Goal: Find specific page/section: Find specific page/section

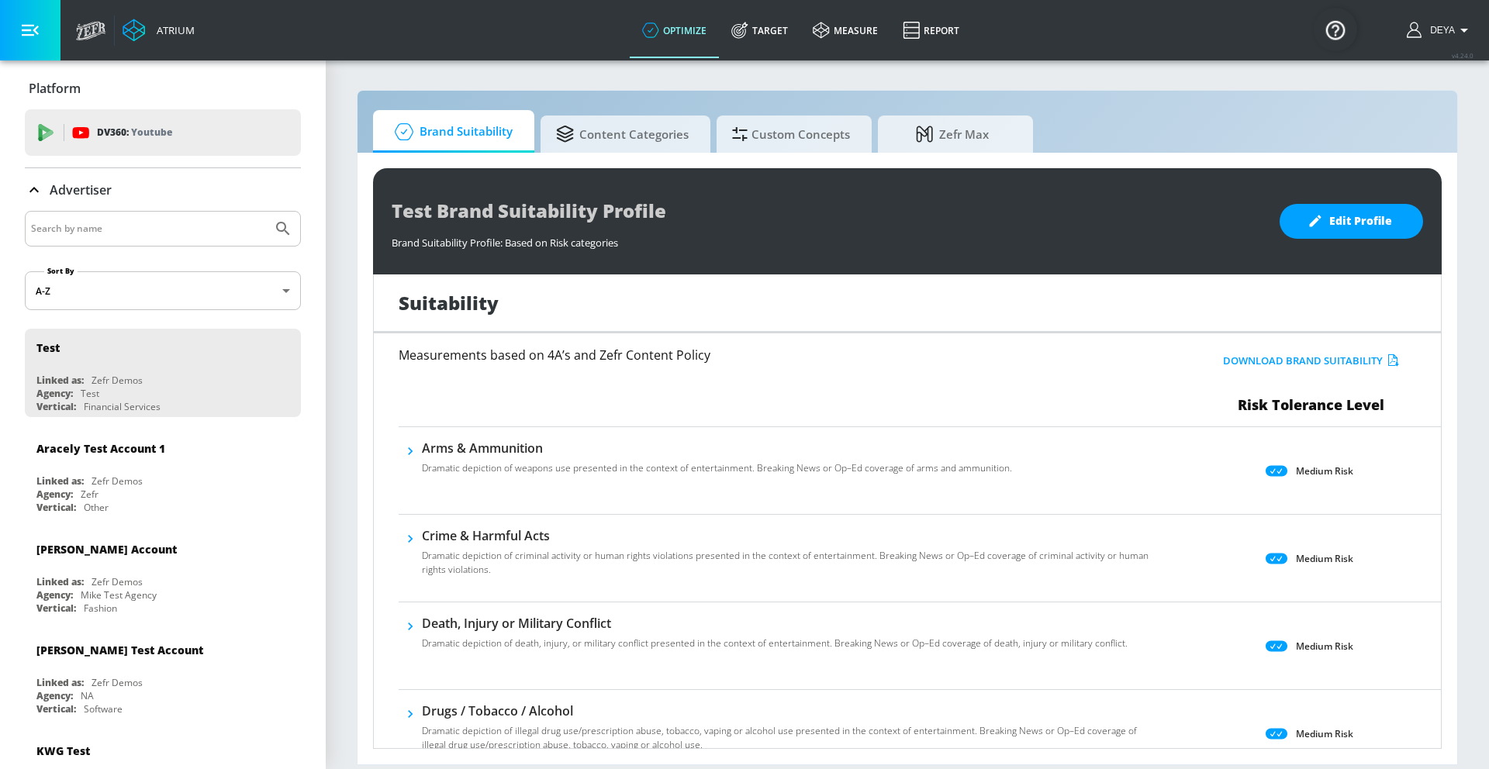
click at [119, 228] on input "Search by name" at bounding box center [148, 229] width 235 height 20
type input "deya"
click at [266, 212] on button "Submit Search" at bounding box center [283, 229] width 34 height 34
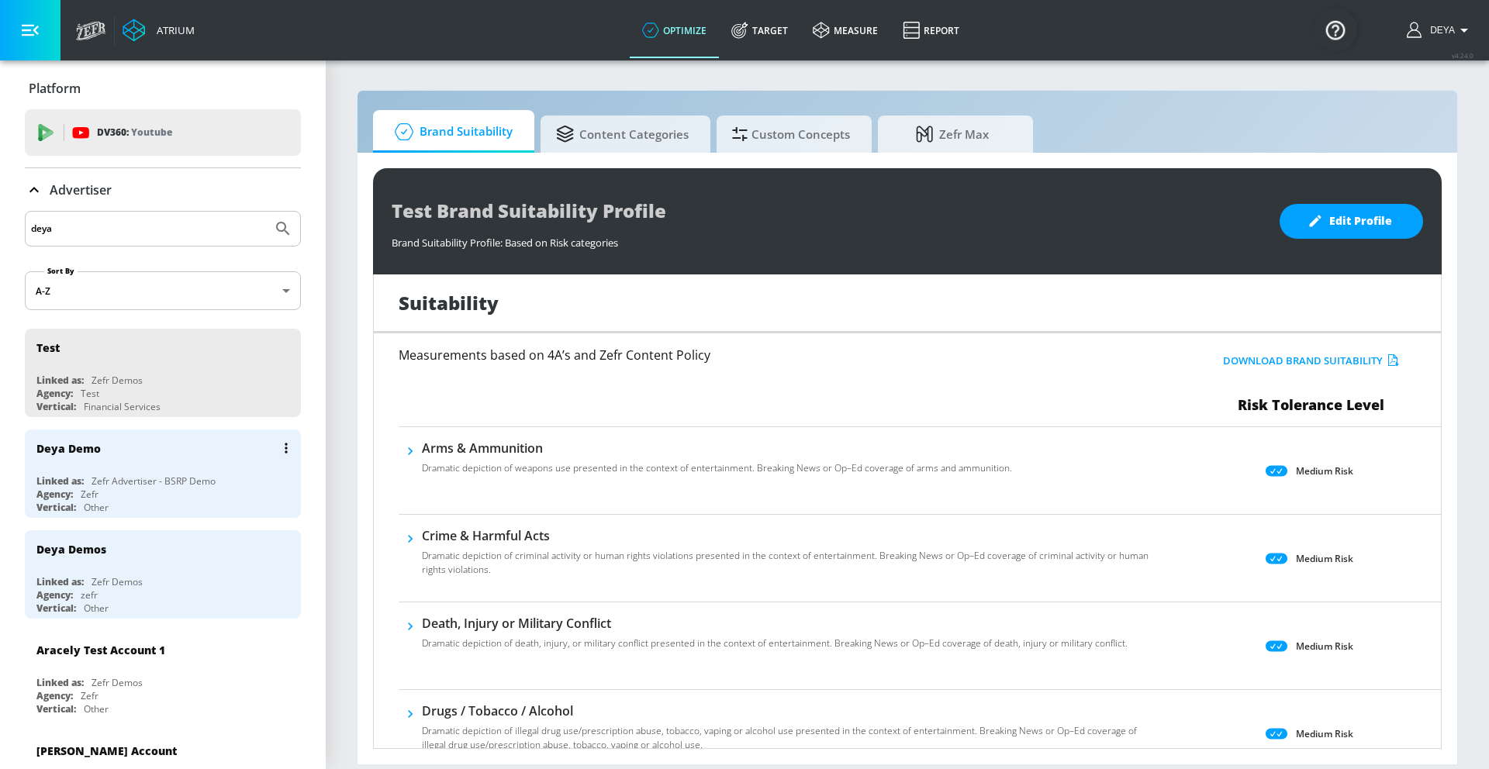
click at [112, 463] on div "Deya Demo" at bounding box center [166, 448] width 261 height 37
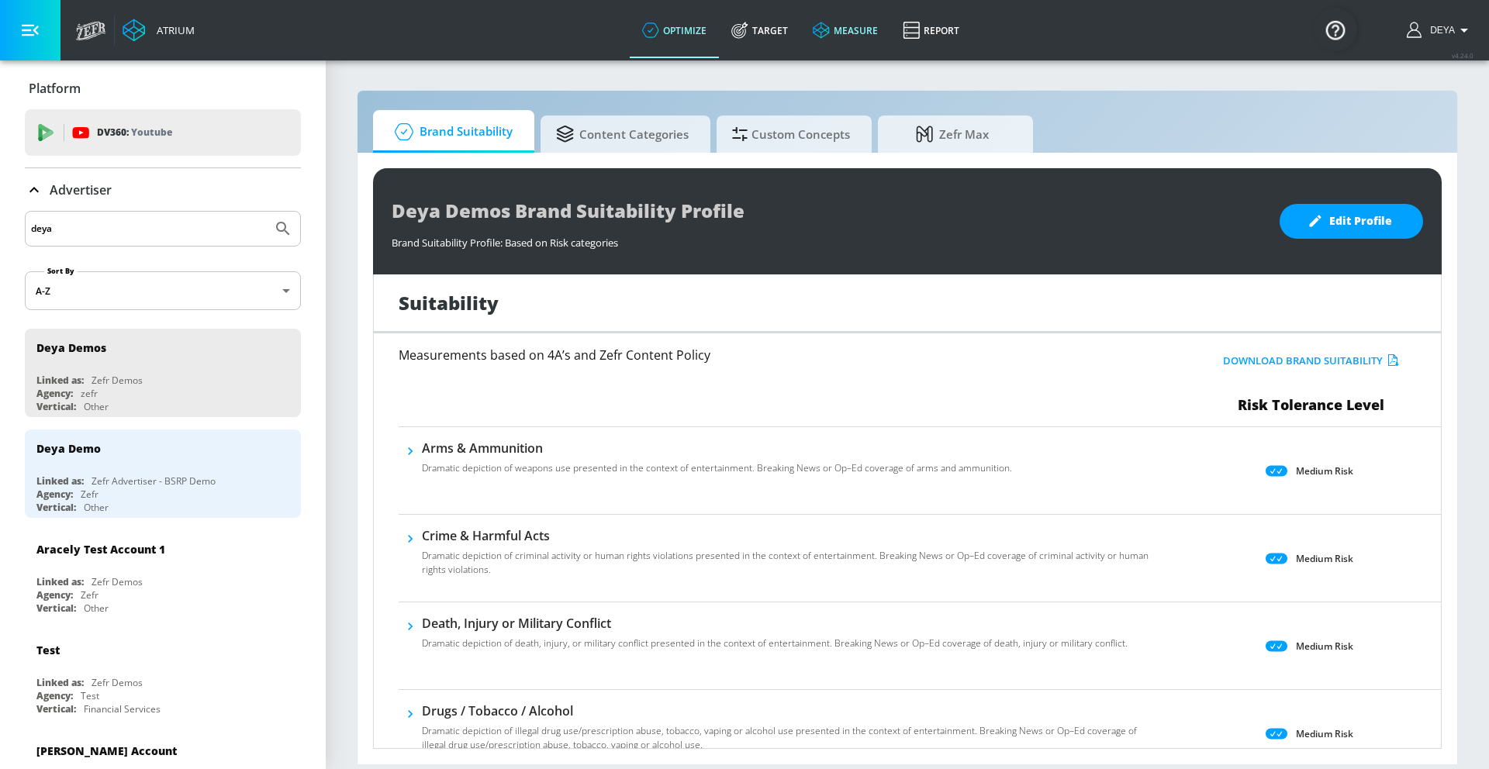
click at [857, 32] on link "measure" at bounding box center [845, 30] width 90 height 56
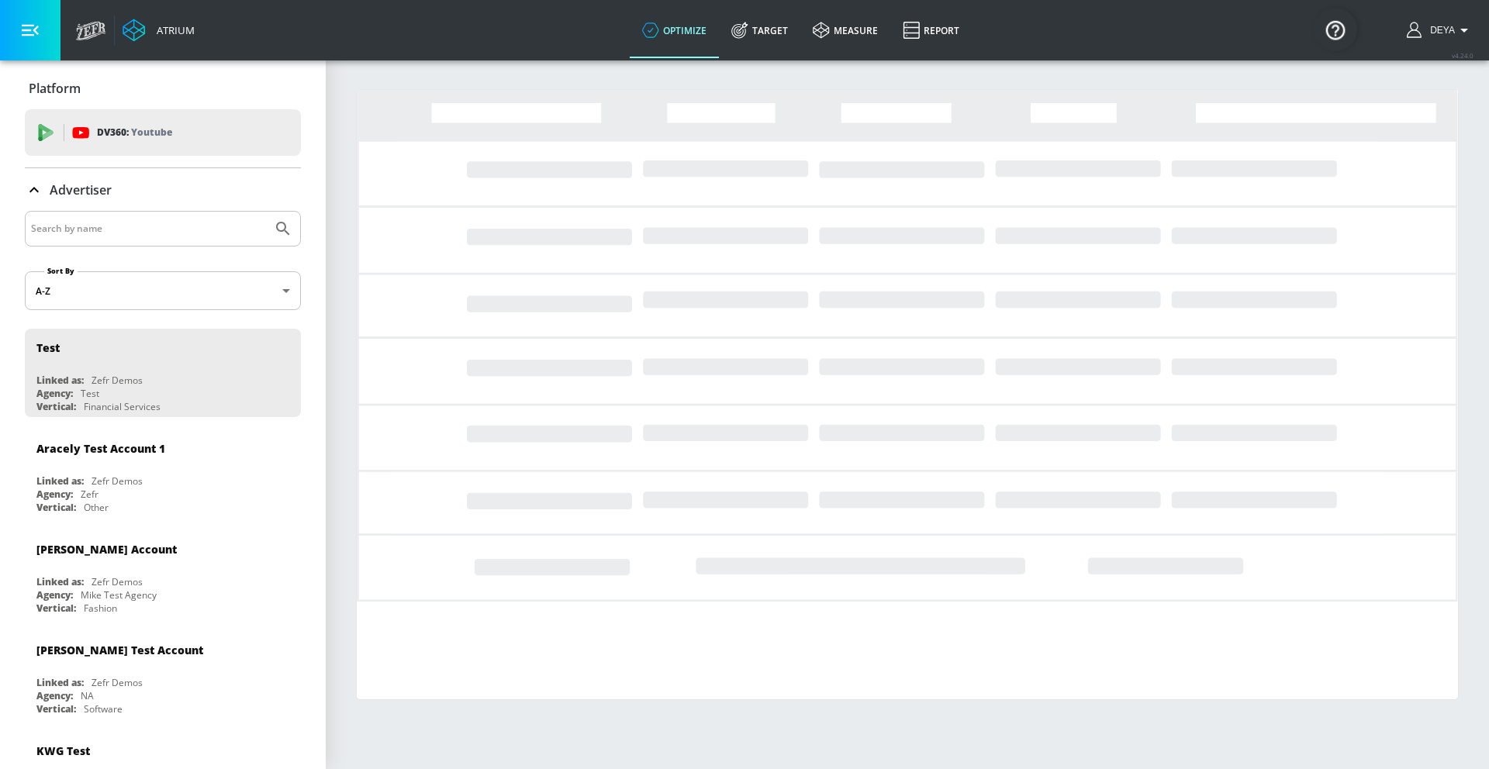
click at [122, 229] on input "Search by name" at bounding box center [148, 229] width 235 height 20
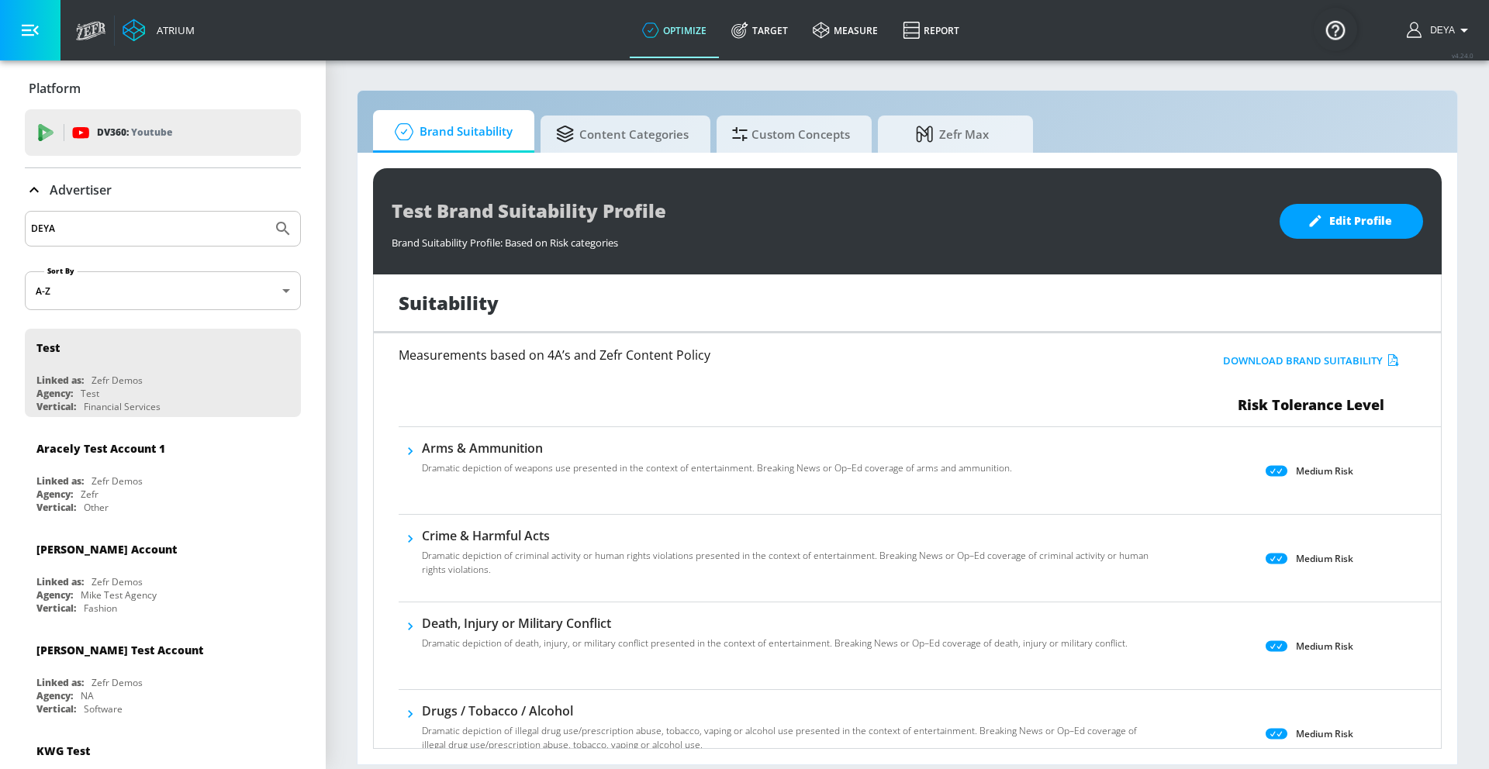
type input "DEYA"
click at [266, 212] on button "Submit Search" at bounding box center [283, 229] width 34 height 34
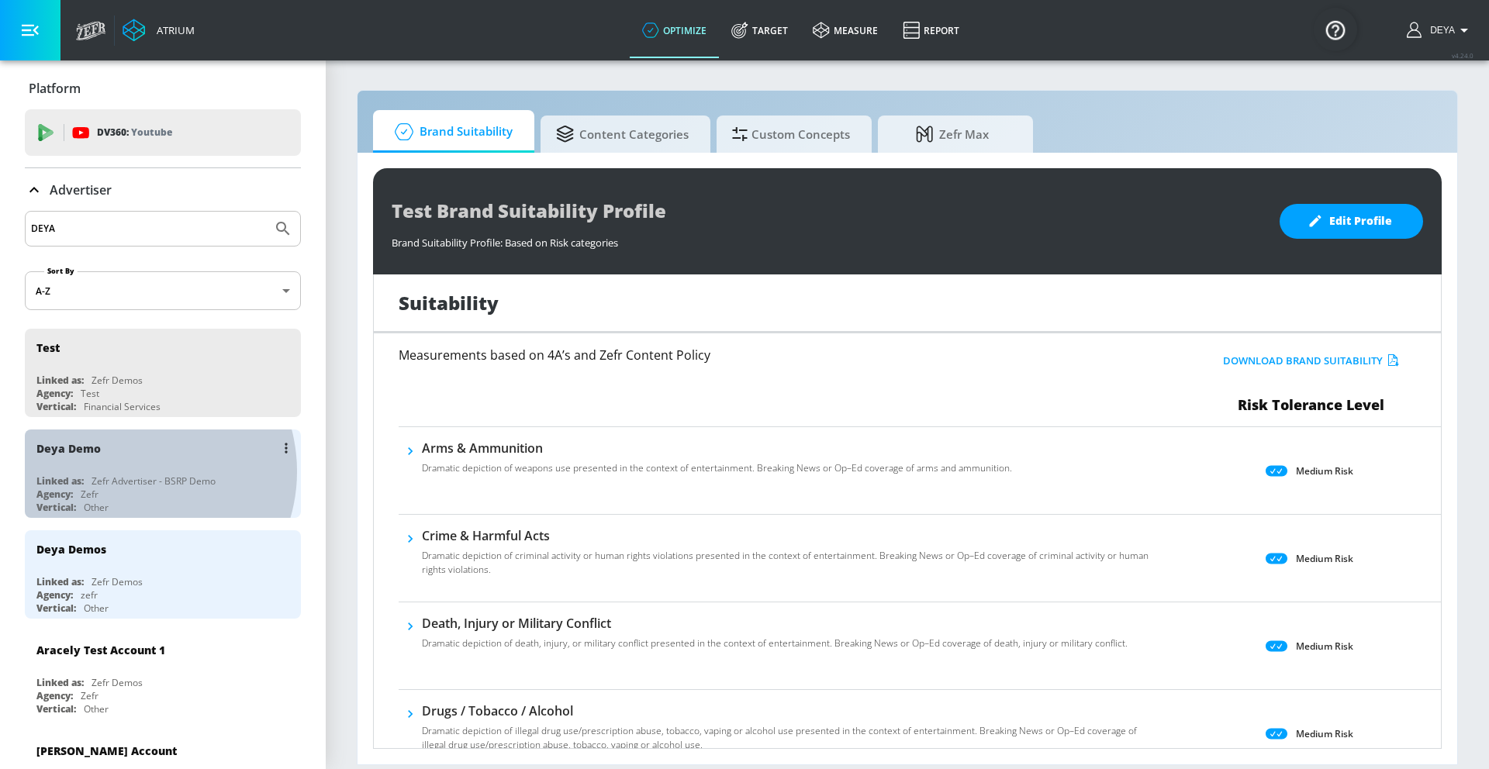
click at [130, 472] on div "Deya Demo Linked as: Zefr Advertiser - BSRP Demo Agency: Zefr Vertical: Other" at bounding box center [163, 474] width 276 height 88
